Goal: Task Accomplishment & Management: Complete application form

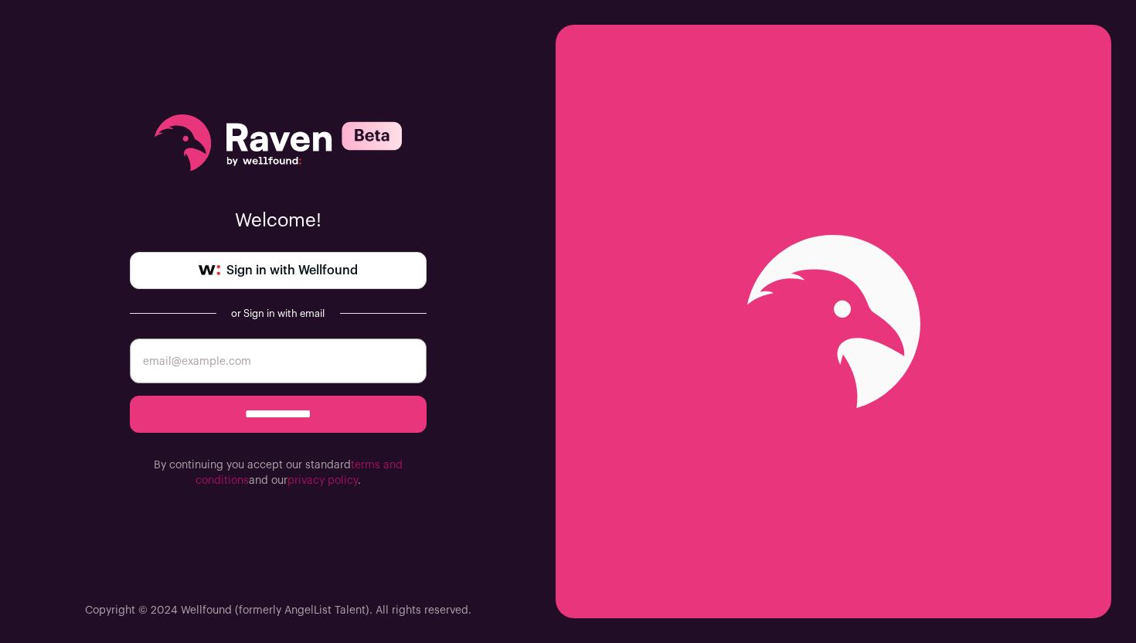
click at [334, 265] on span "Sign in with Wellfound" at bounding box center [291, 270] width 131 height 19
click at [276, 429] on input "**********" at bounding box center [278, 414] width 297 height 37
type input "fawazilupeju@gmail.com"
click at [267, 422] on input "**********" at bounding box center [278, 414] width 297 height 37
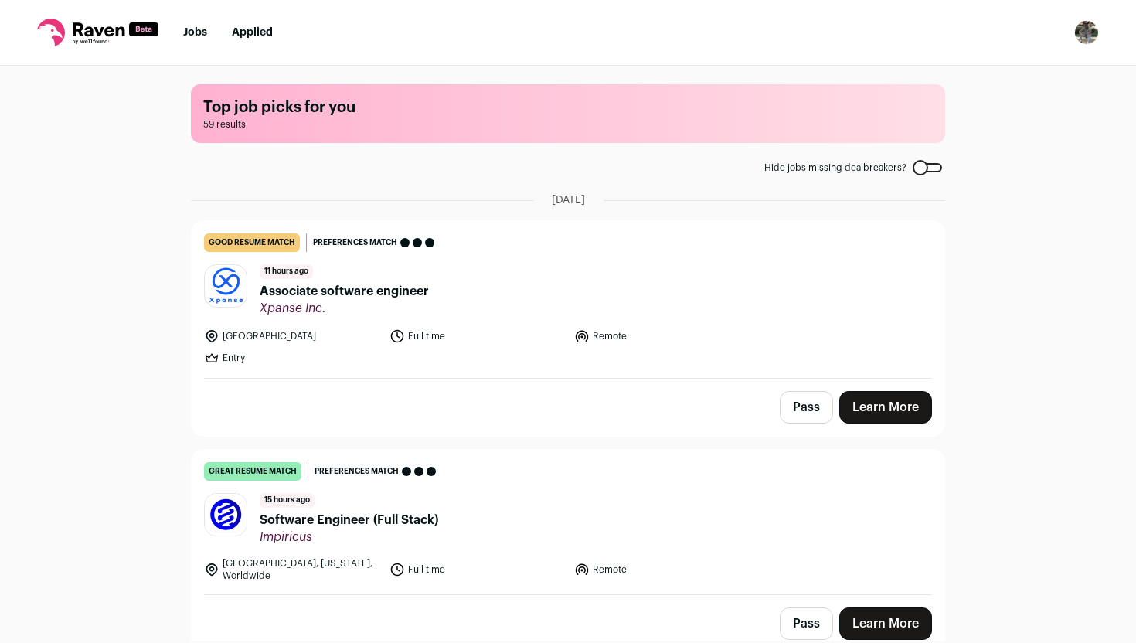
click at [894, 403] on link "Learn More" at bounding box center [885, 407] width 93 height 32
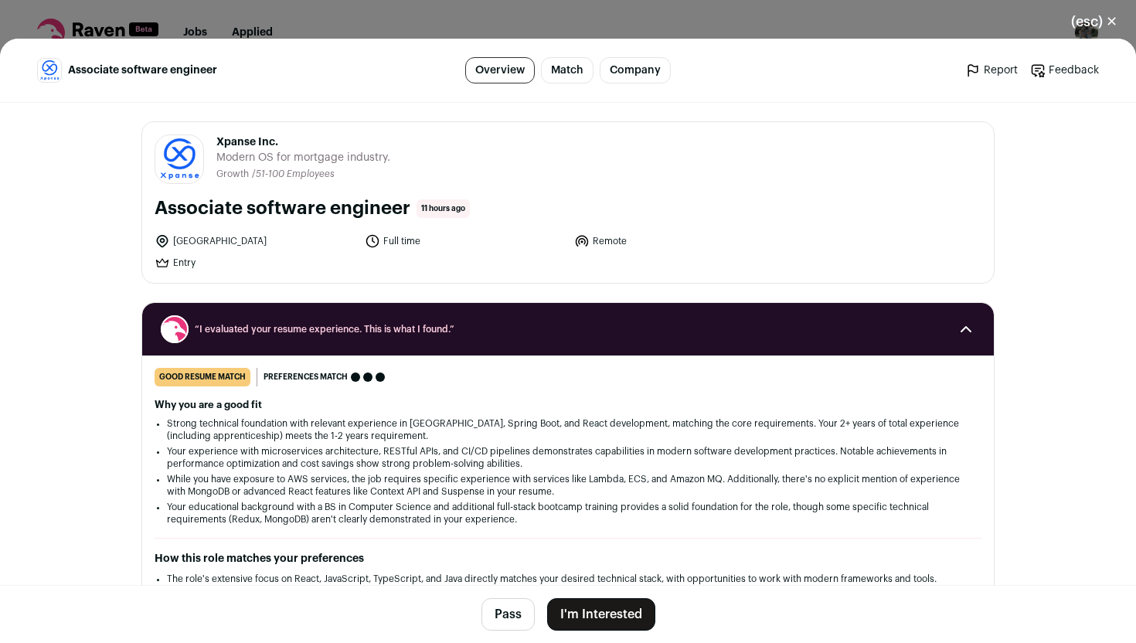
click at [625, 618] on button "I'm Interested" at bounding box center [601, 614] width 108 height 32
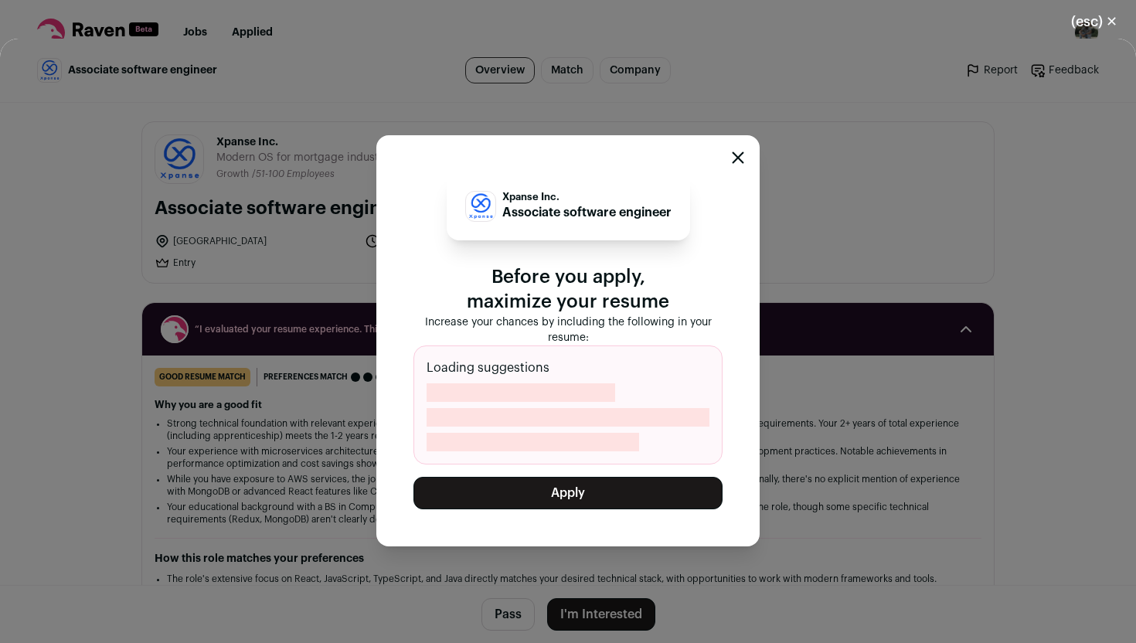
click at [655, 483] on button "Apply" at bounding box center [568, 493] width 309 height 32
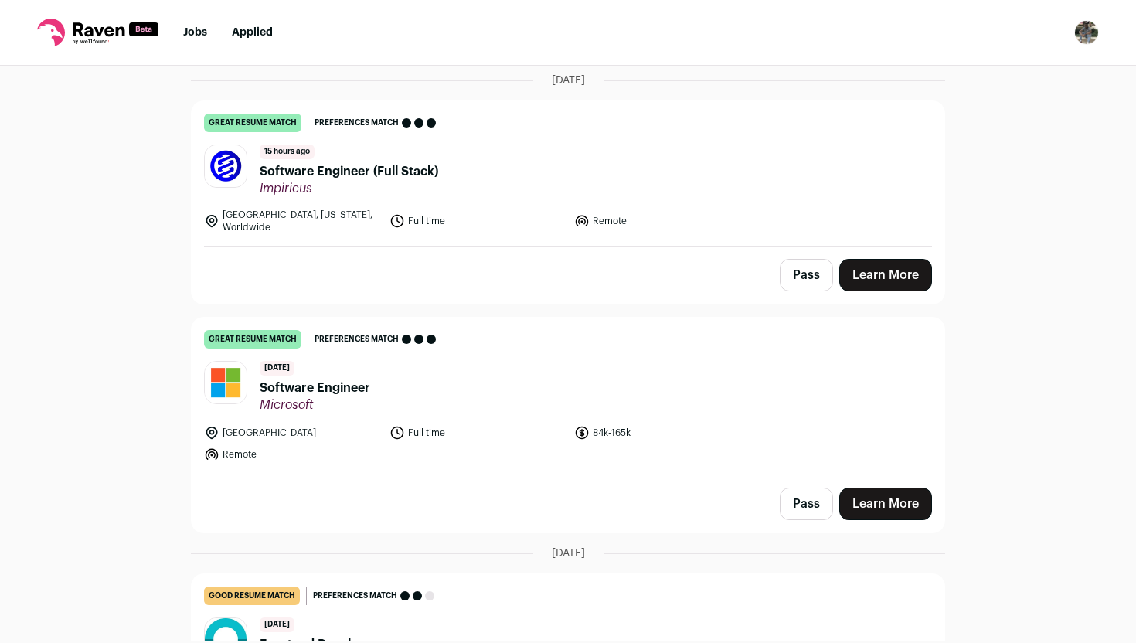
scroll to position [138, 0]
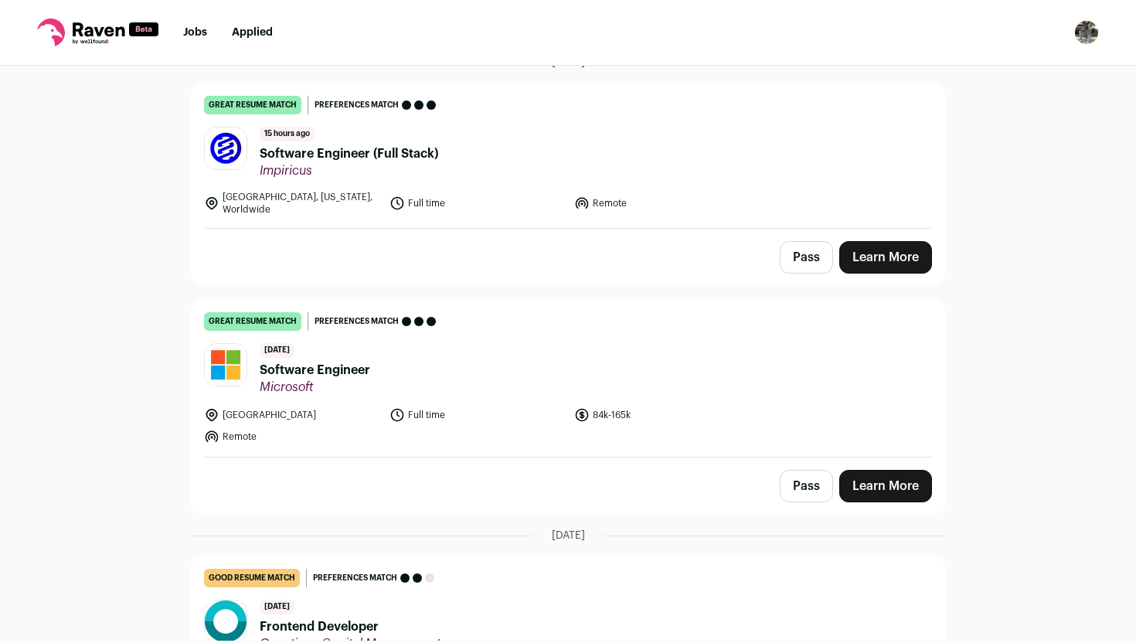
click at [887, 481] on link "Learn More" at bounding box center [885, 486] width 93 height 32
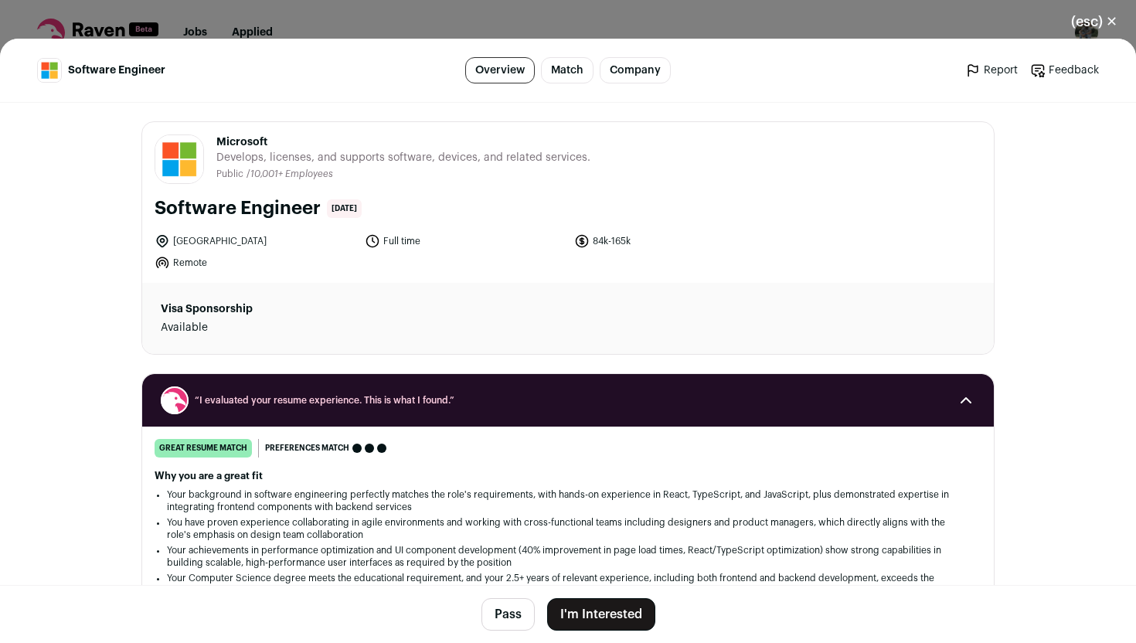
click at [625, 619] on button "I'm Interested" at bounding box center [601, 614] width 108 height 32
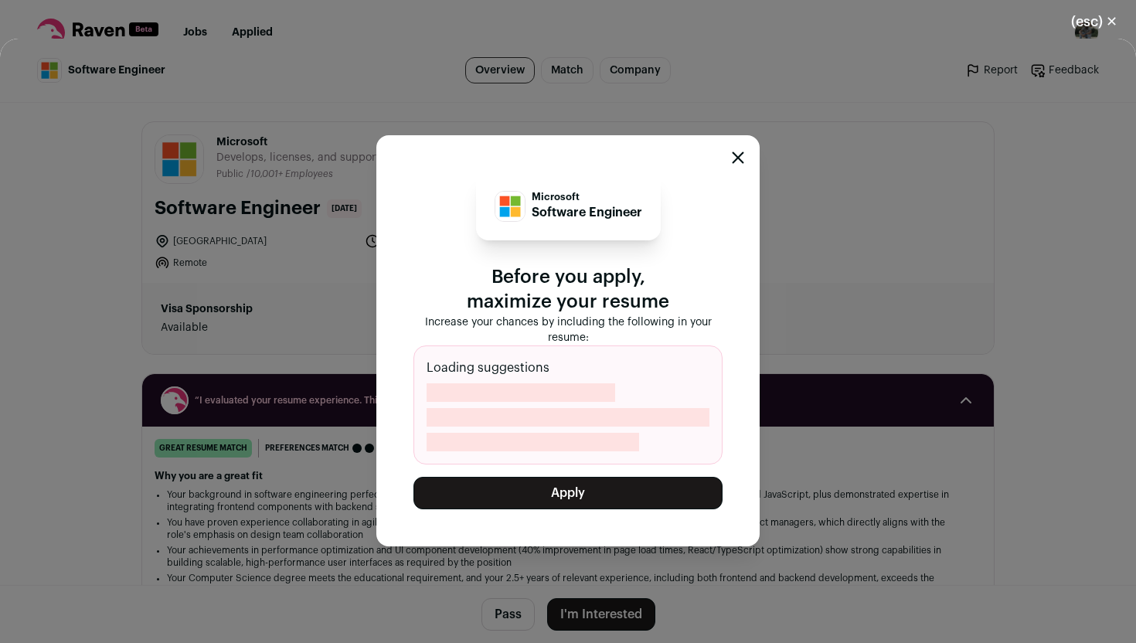
click at [655, 485] on button "Apply" at bounding box center [568, 493] width 309 height 32
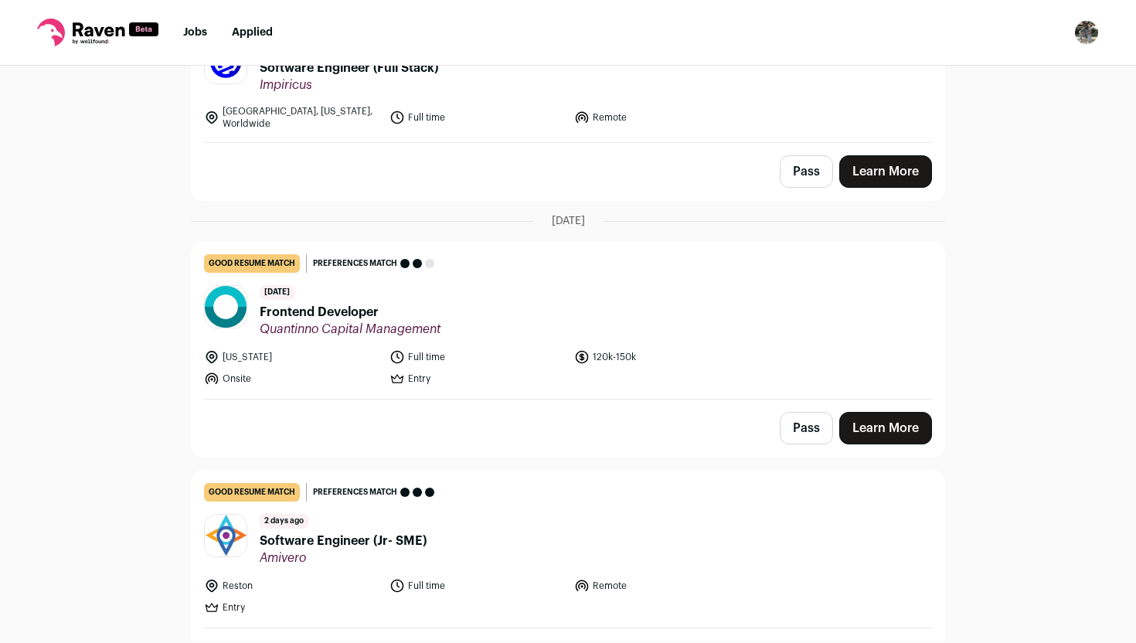
scroll to position [229, 0]
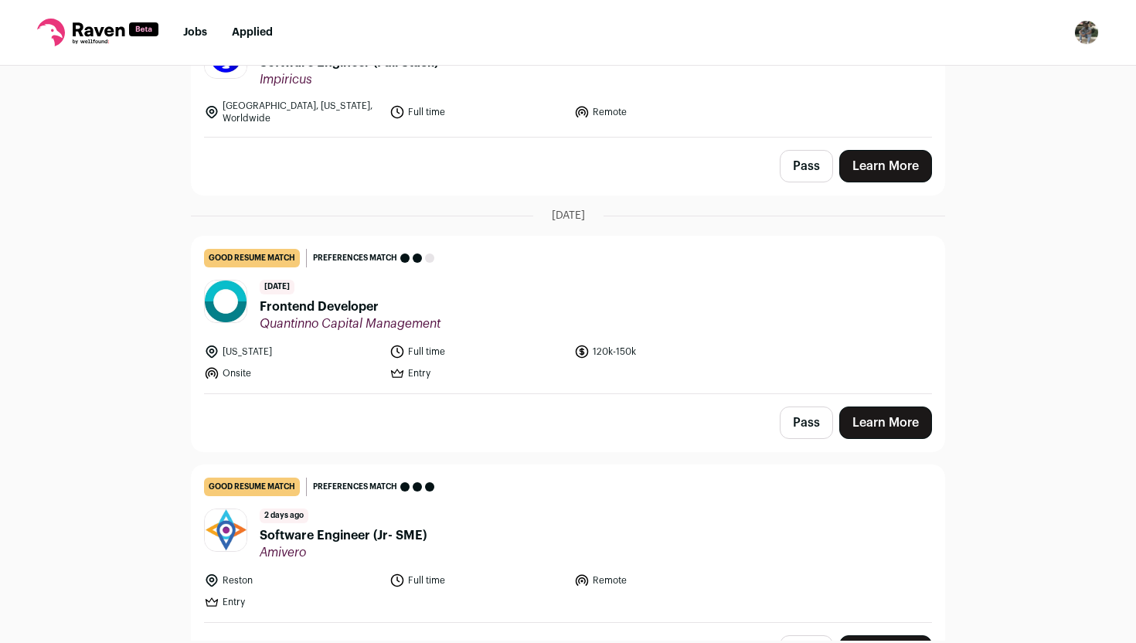
click at [875, 411] on link "Learn More" at bounding box center [885, 423] width 93 height 32
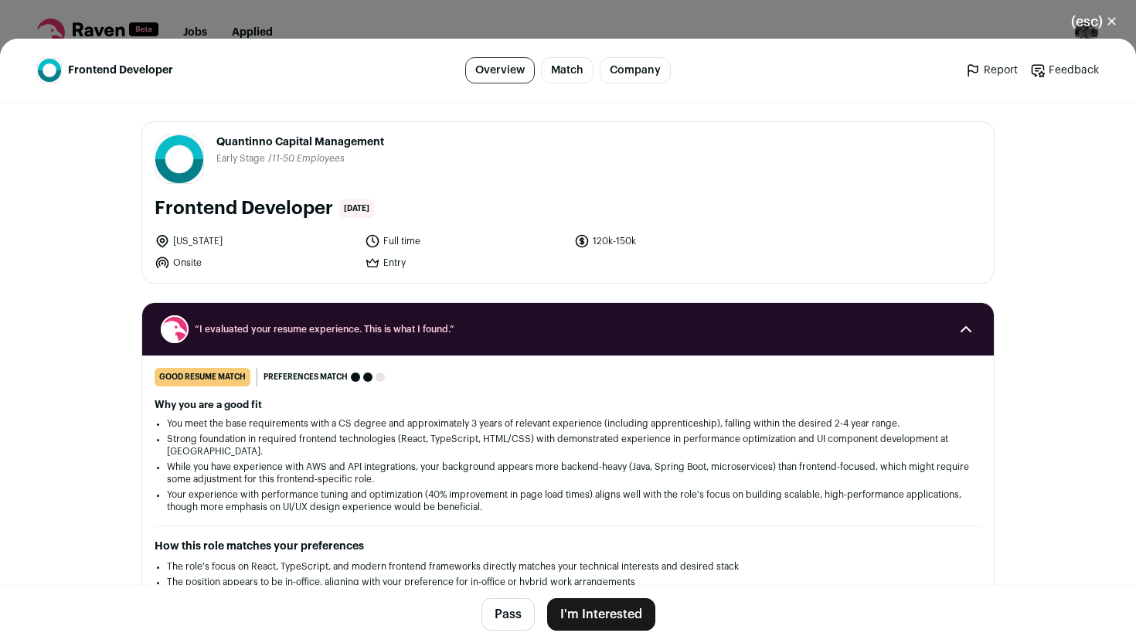
click at [608, 621] on button "I'm Interested" at bounding box center [601, 614] width 108 height 32
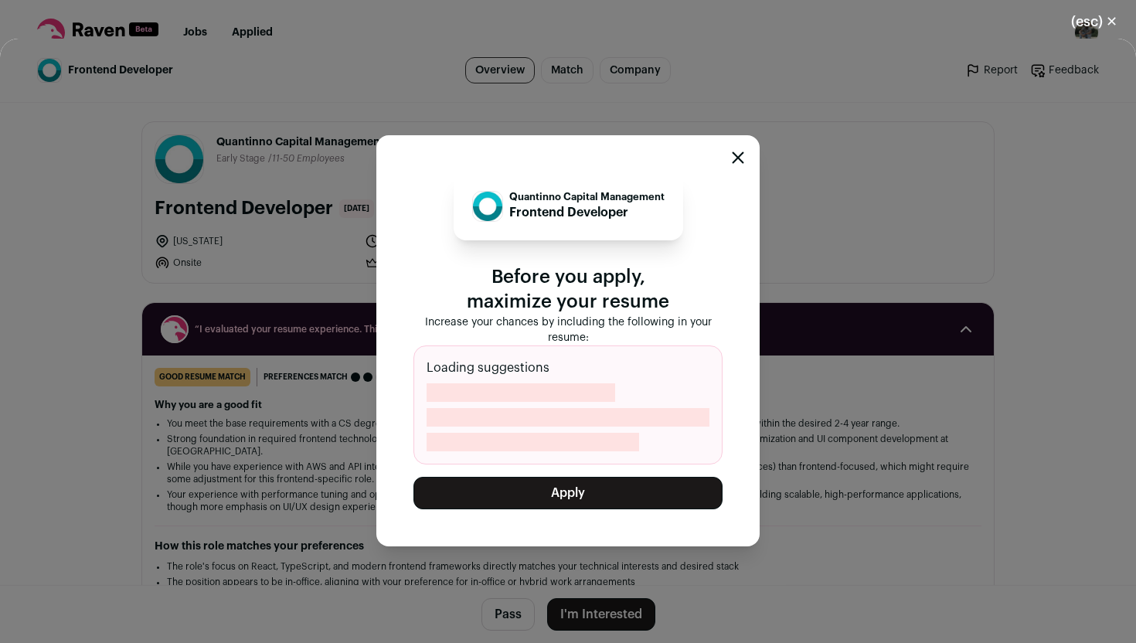
click at [625, 471] on div "Quantinno Capital Management Frontend Developer Before you apply, maximize your…" at bounding box center [568, 340] width 309 height 337
click at [620, 487] on button "Apply" at bounding box center [568, 493] width 309 height 32
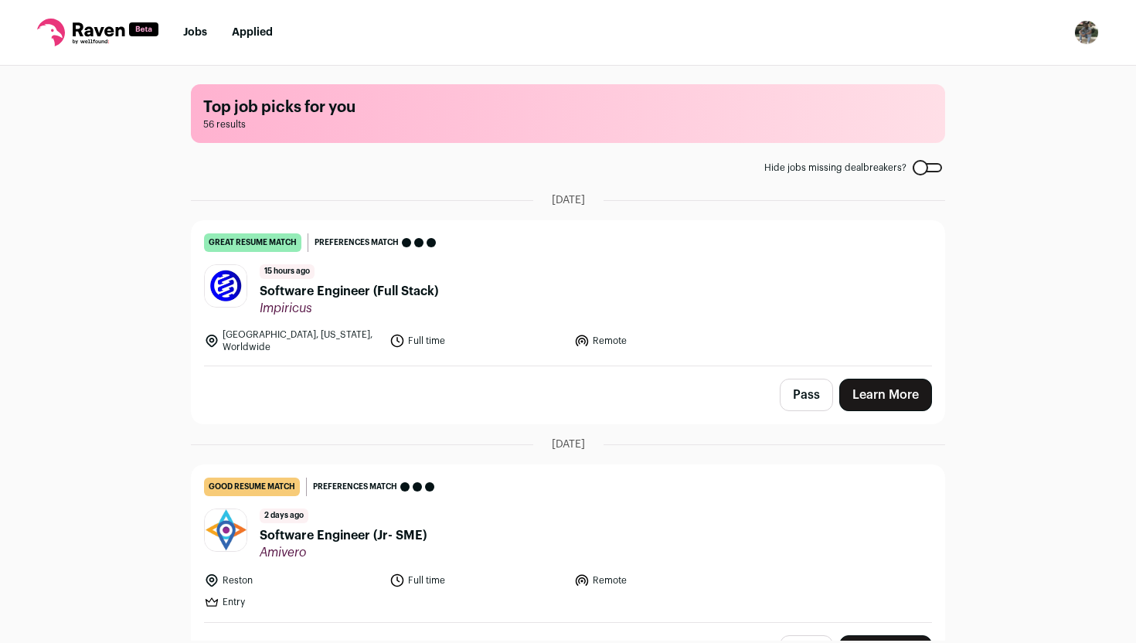
scroll to position [0, 0]
click at [864, 381] on link "Learn More" at bounding box center [885, 395] width 93 height 32
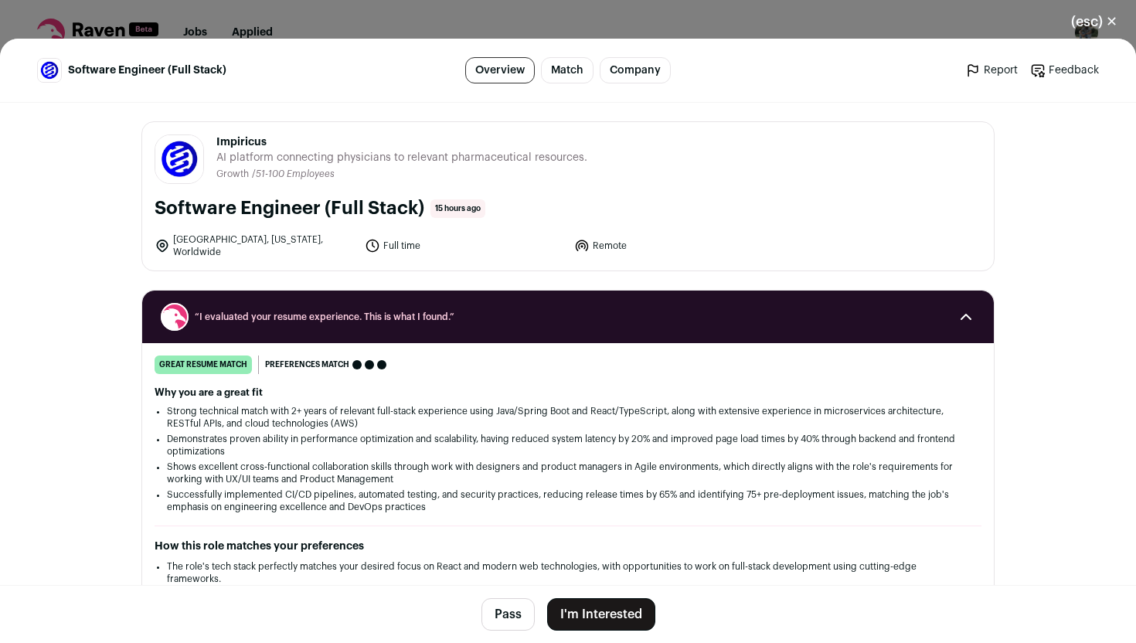
click at [607, 625] on button "I'm Interested" at bounding box center [601, 614] width 108 height 32
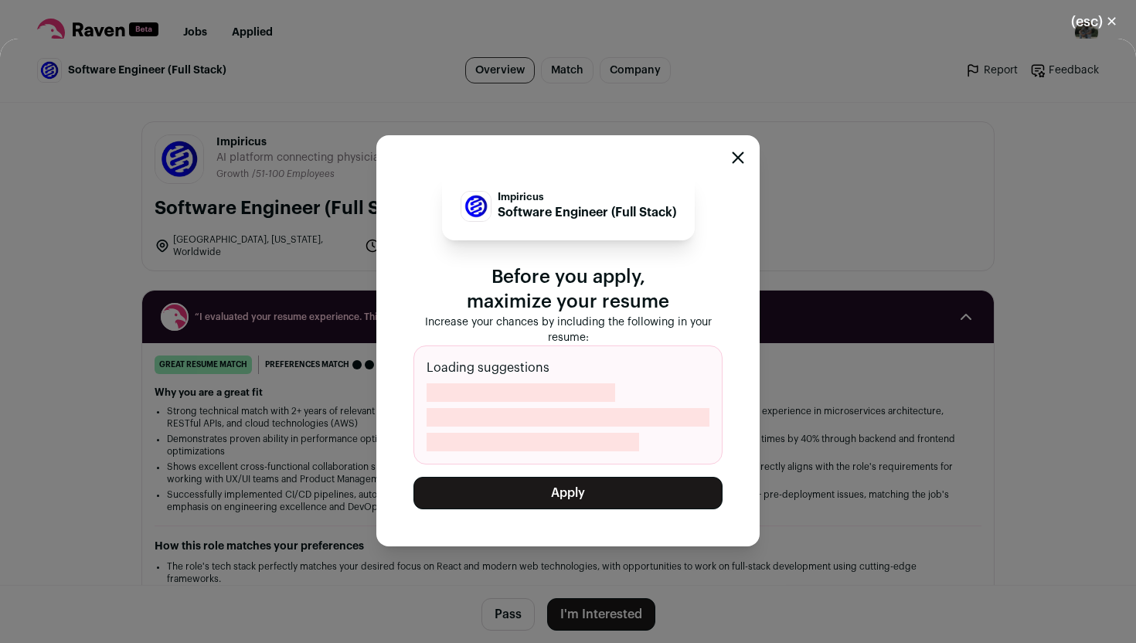
click at [673, 493] on button "Apply" at bounding box center [568, 493] width 309 height 32
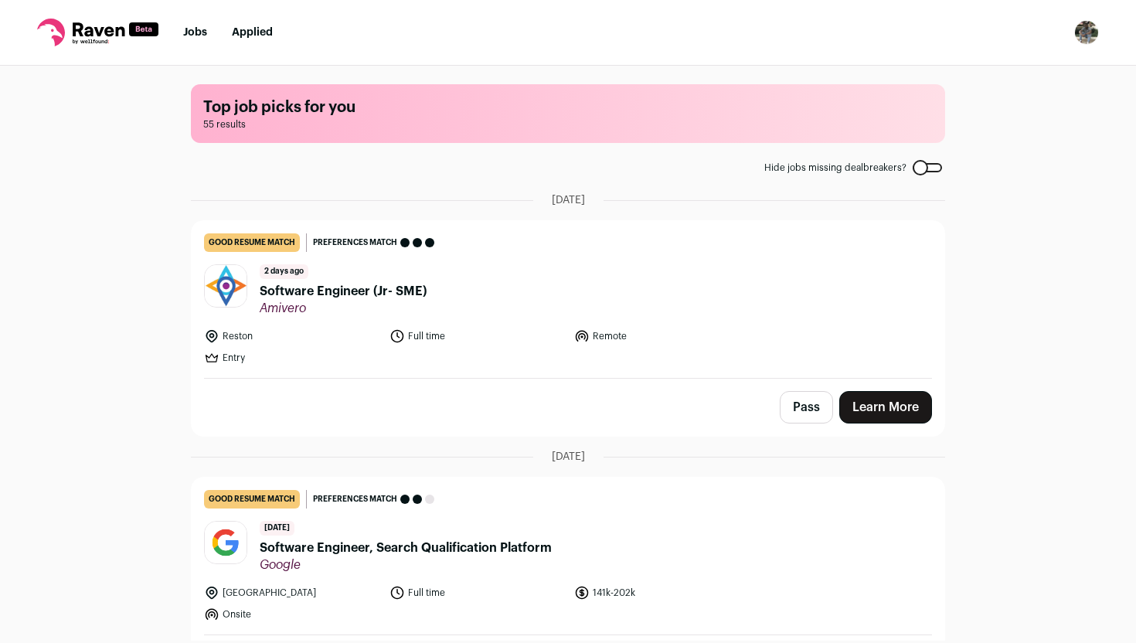
click at [196, 25] on li "Jobs" at bounding box center [195, 32] width 24 height 15
click at [270, 104] on h1 "Top job picks for you" at bounding box center [568, 108] width 730 height 22
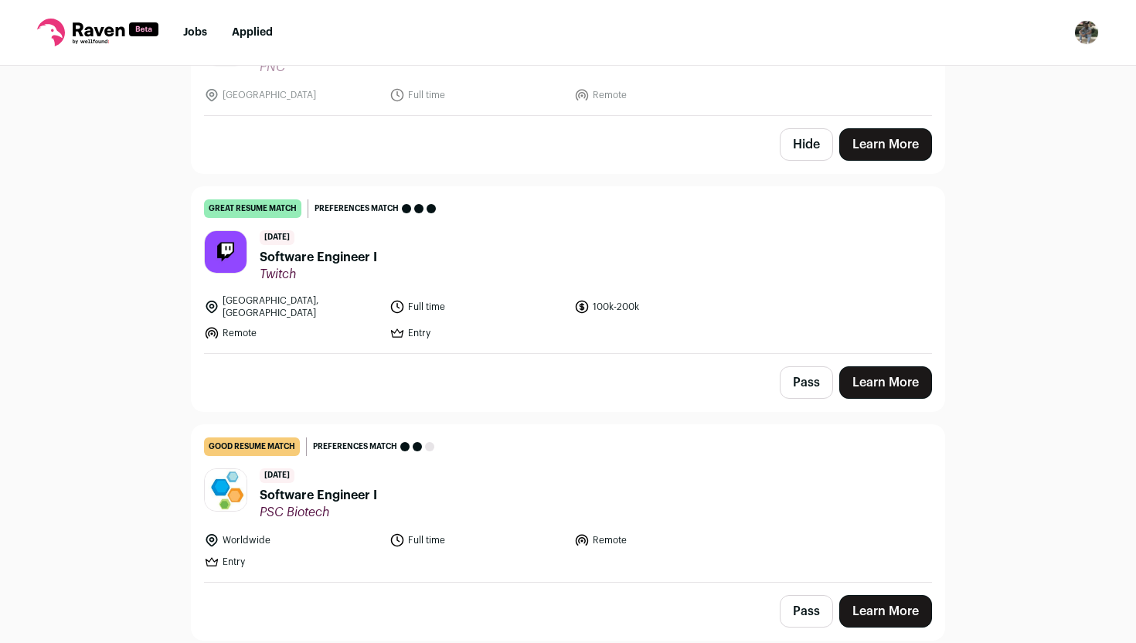
scroll to position [1346, 0]
